Goal: Check status: Check status

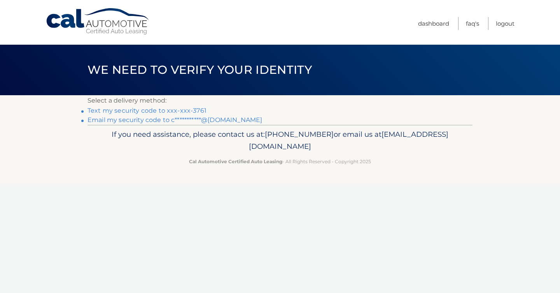
click at [189, 110] on link "Text my security code to xxx-xxx-3761" at bounding box center [147, 110] width 119 height 7
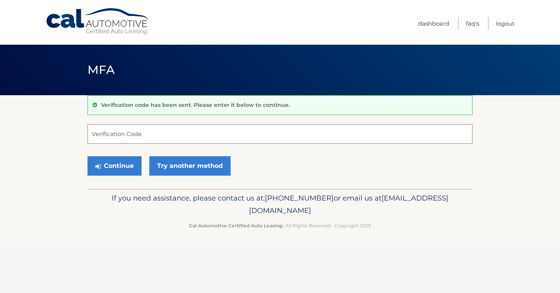
click at [140, 134] on input "Verification Code" at bounding box center [280, 133] width 385 height 19
type input "150908"
click at [88, 156] on button "Continue" at bounding box center [115, 165] width 54 height 19
click at [123, 169] on button "Continue" at bounding box center [115, 165] width 54 height 19
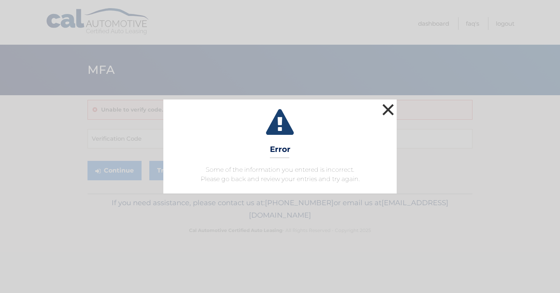
click at [389, 109] on button "×" at bounding box center [388, 110] width 16 height 16
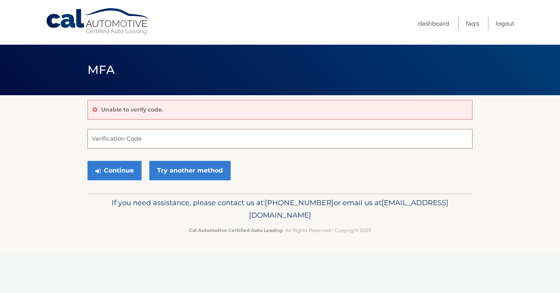
click at [168, 143] on input "Verification Code" at bounding box center [280, 138] width 385 height 19
type input "150908"
click at [116, 174] on button "Continue" at bounding box center [115, 170] width 54 height 19
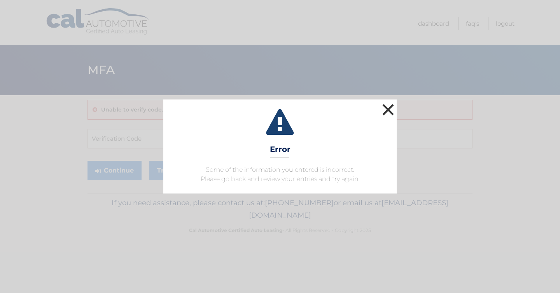
click at [391, 113] on button "×" at bounding box center [388, 110] width 16 height 16
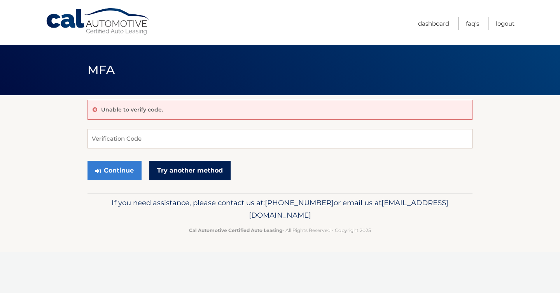
click at [225, 168] on link "Try another method" at bounding box center [189, 170] width 81 height 19
click at [123, 31] on link "Cal Automotive" at bounding box center [98, 22] width 105 height 28
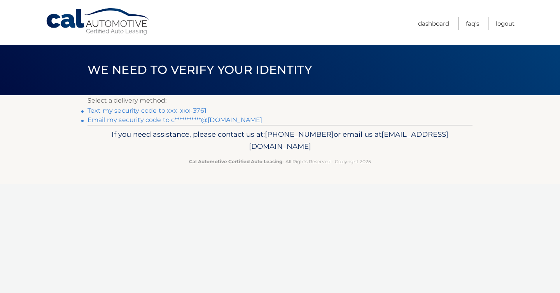
click at [196, 117] on link "**********" at bounding box center [175, 119] width 175 height 7
click at [158, 113] on link "Text my security code to xxx-xxx-3761" at bounding box center [147, 110] width 119 height 7
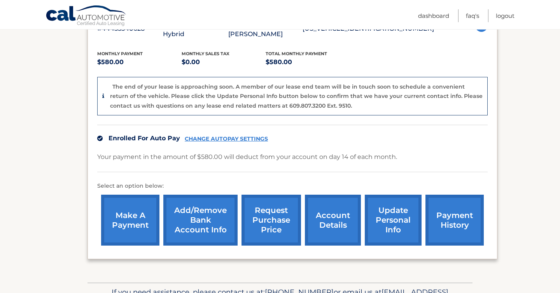
scroll to position [187, 0]
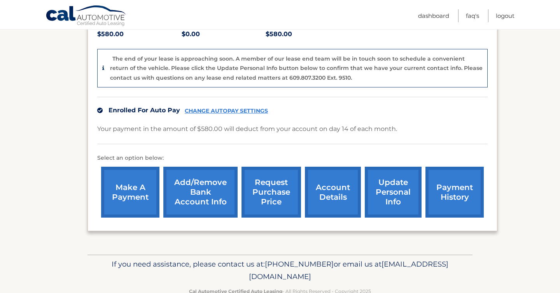
click at [274, 182] on link "request purchase price" at bounding box center [272, 192] width 60 height 51
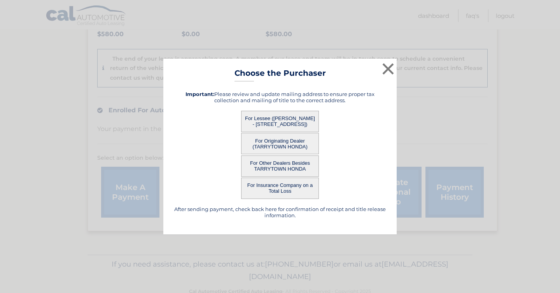
click at [284, 119] on button "For Lessee ([PERSON_NAME] - [STREET_ADDRESS])" at bounding box center [280, 121] width 78 height 21
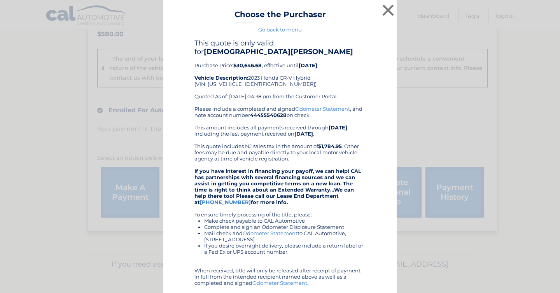
scroll to position [84, 0]
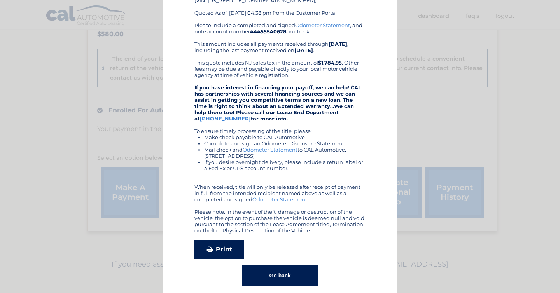
click at [221, 240] on link "Print" at bounding box center [219, 249] width 50 height 19
click at [299, 269] on button "Go back" at bounding box center [280, 276] width 76 height 20
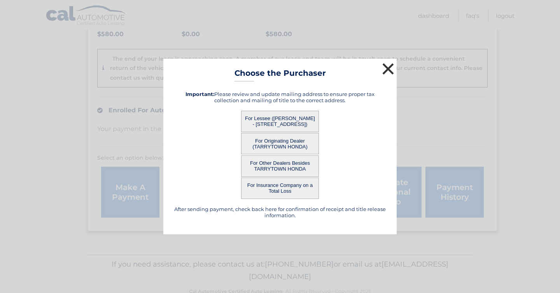
click at [383, 67] on button "×" at bounding box center [388, 69] width 16 height 16
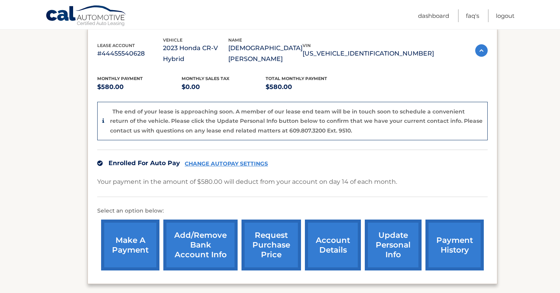
scroll to position [196, 0]
